Goal: Information Seeking & Learning: Find specific page/section

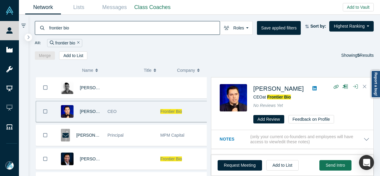
click at [46, 27] on div "frontier bio" at bounding box center [127, 28] width 185 height 14
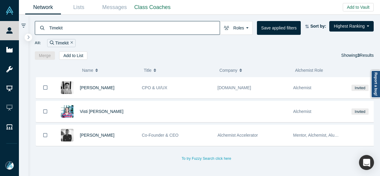
drag, startPoint x: 79, startPoint y: 31, endPoint x: 44, endPoint y: 31, distance: 34.2
click at [44, 32] on div "Timekit" at bounding box center [127, 28] width 185 height 14
paste input "[PERSON_NAME]"
type input "[PERSON_NAME]"
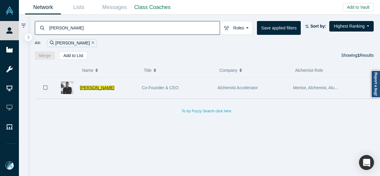
click at [100, 88] on span "[PERSON_NAME]" at bounding box center [97, 87] width 35 height 5
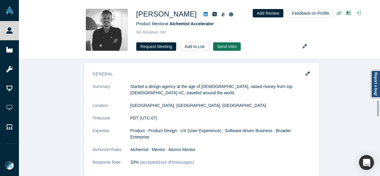
scroll to position [285, 0]
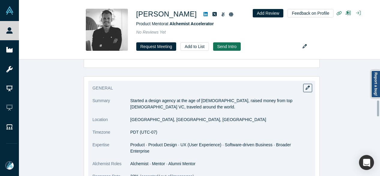
click at [193, 110] on p "Started a design agency at the age of [DEMOGRAPHIC_DATA], raised money from top…" at bounding box center [220, 104] width 181 height 13
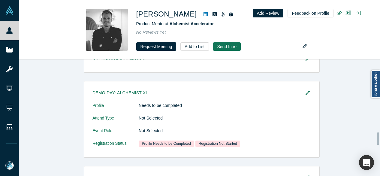
scroll to position [670, 0]
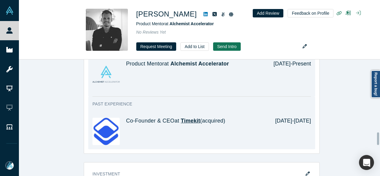
click at [186, 118] on span "Timekit" at bounding box center [191, 121] width 20 height 6
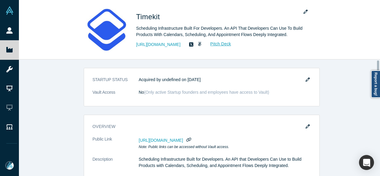
scroll to position [90, 0]
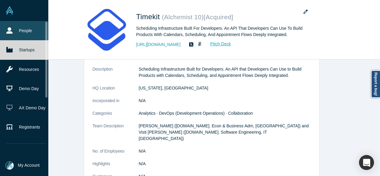
click at [14, 30] on link "People" at bounding box center [26, 30] width 53 height 19
click at [24, 32] on link "People" at bounding box center [26, 30] width 53 height 19
click at [26, 34] on link "People" at bounding box center [26, 30] width 53 height 19
click at [29, 32] on link "People" at bounding box center [26, 30] width 53 height 19
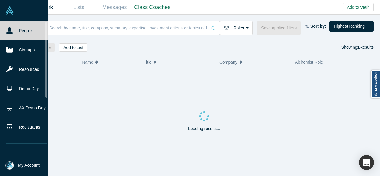
drag, startPoint x: 29, startPoint y: 32, endPoint x: 66, endPoint y: 30, distance: 37.0
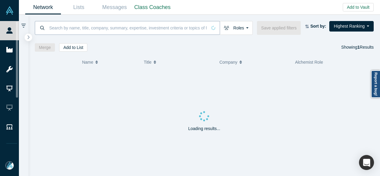
click at [71, 27] on input at bounding box center [128, 28] width 159 height 14
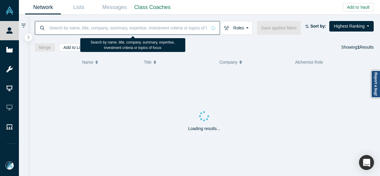
paste input "Deskree"
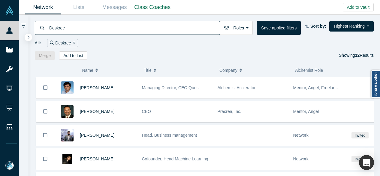
drag, startPoint x: 92, startPoint y: 30, endPoint x: 37, endPoint y: 26, distance: 56.0
click at [35, 28] on div "Deskree" at bounding box center [127, 28] width 185 height 14
paste input "Ceqoo"
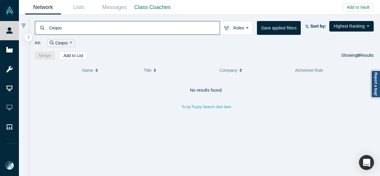
drag, startPoint x: 98, startPoint y: 34, endPoint x: 45, endPoint y: 32, distance: 53.2
click at [45, 32] on div "Ceqoo" at bounding box center [127, 28] width 185 height 14
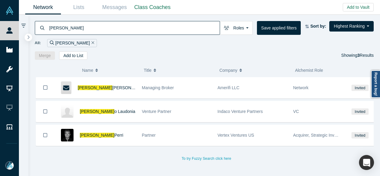
drag, startPoint x: 71, startPoint y: 27, endPoint x: 38, endPoint y: 26, distance: 32.4
click at [38, 27] on div "[PERSON_NAME]" at bounding box center [127, 28] width 185 height 14
paste input "[PERSON_NAME]"
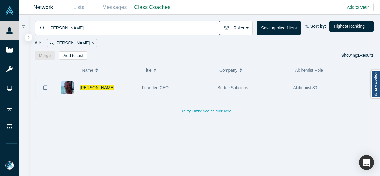
type input "[PERSON_NAME]"
click at [97, 88] on span "[PERSON_NAME]" at bounding box center [97, 87] width 35 height 5
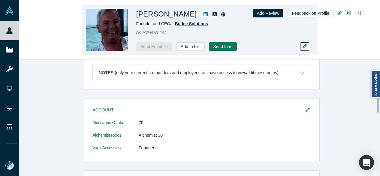
scroll to position [150, 0]
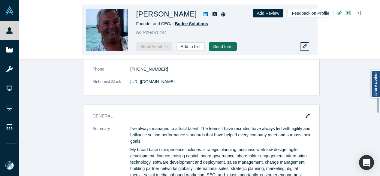
click at [183, 23] on span "Budee Solutions" at bounding box center [191, 23] width 33 height 5
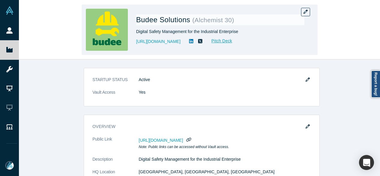
drag, startPoint x: 168, startPoint y: 48, endPoint x: 197, endPoint y: 48, distance: 28.8
click at [197, 48] on div "Budee Solutions ( Alchemist 30 ) Digital Safety Management for the Industrial E…" at bounding box center [200, 30] width 236 height 50
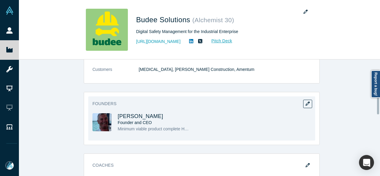
scroll to position [210, 0]
drag, startPoint x: 153, startPoint y: 109, endPoint x: 114, endPoint y: 110, distance: 39.6
click at [114, 113] on div "[PERSON_NAME] Founder and CEO Minimum viable product complete Huge intellectual…" at bounding box center [146, 126] width 109 height 27
copy span "[PERSON_NAME]"
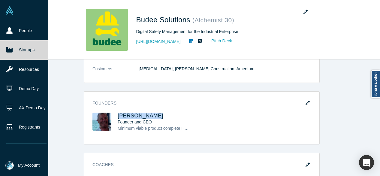
click at [17, 53] on link "Startups" at bounding box center [26, 49] width 53 height 19
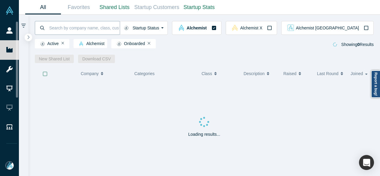
click at [67, 27] on input at bounding box center [84, 28] width 71 height 14
paste input "Grath"
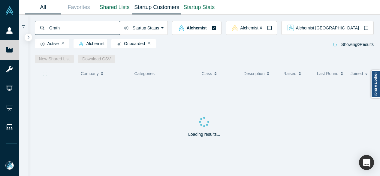
type input "Grath"
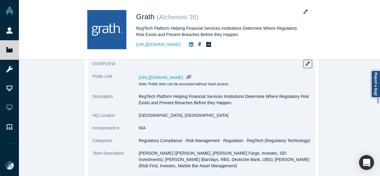
scroll to position [90, 0]
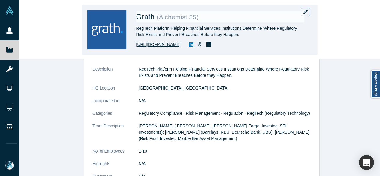
drag, startPoint x: 132, startPoint y: 47, endPoint x: 169, endPoint y: 49, distance: 37.0
click at [173, 47] on div "Grath ( Alchemist 35 ) RegTech Platform Helping Financial Services Institutions…" at bounding box center [200, 30] width 236 height 50
drag, startPoint x: 70, startPoint y: 56, endPoint x: 68, endPoint y: 53, distance: 3.2
click at [70, 56] on div "Grath ( Alchemist 35 ) RegTech Platform Helping Financial Services Institutions…" at bounding box center [199, 29] width 361 height 59
drag, startPoint x: 136, startPoint y: 50, endPoint x: 178, endPoint y: 51, distance: 42.4
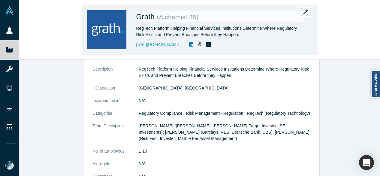
click at [178, 51] on div "Grath ( Alchemist 35 ) RegTech Platform Helping Financial Services Institutions…" at bounding box center [200, 30] width 236 height 50
copy link "[URL][DOMAIN_NAME]"
